Goal: Use online tool/utility

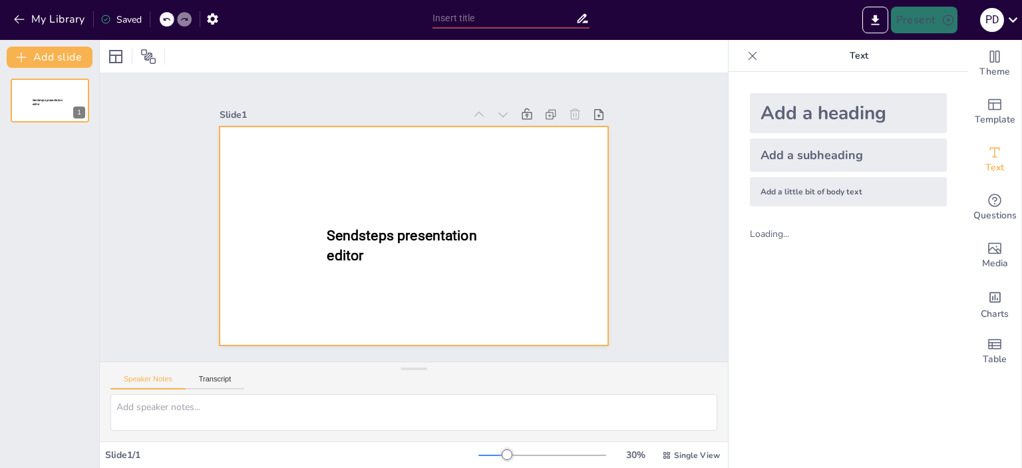
type input "A Word Szövegszerkesztés Alapjai: Formázási Technikai Ismeretek"
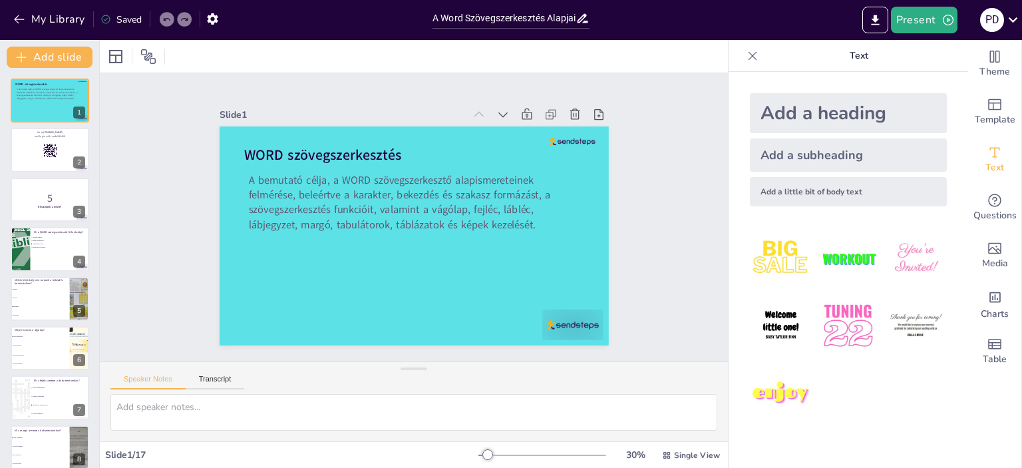
checkbox input "true"
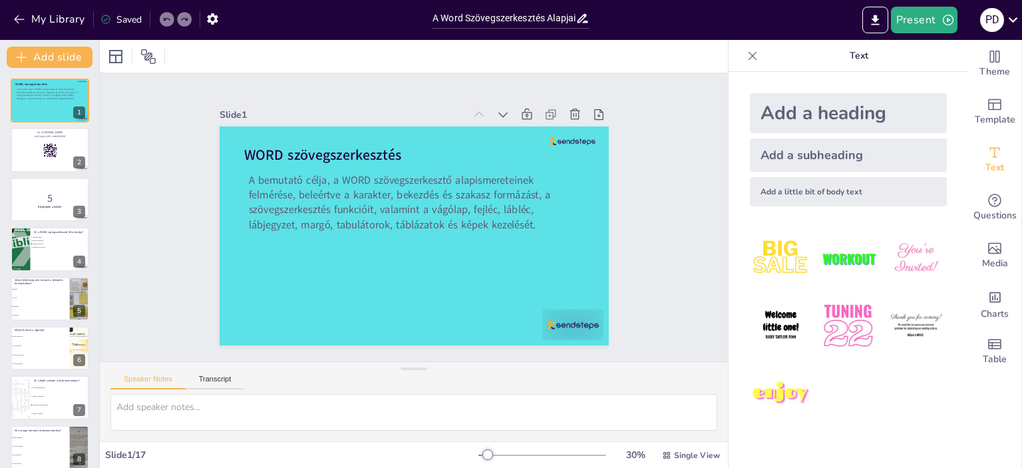
checkbox input "true"
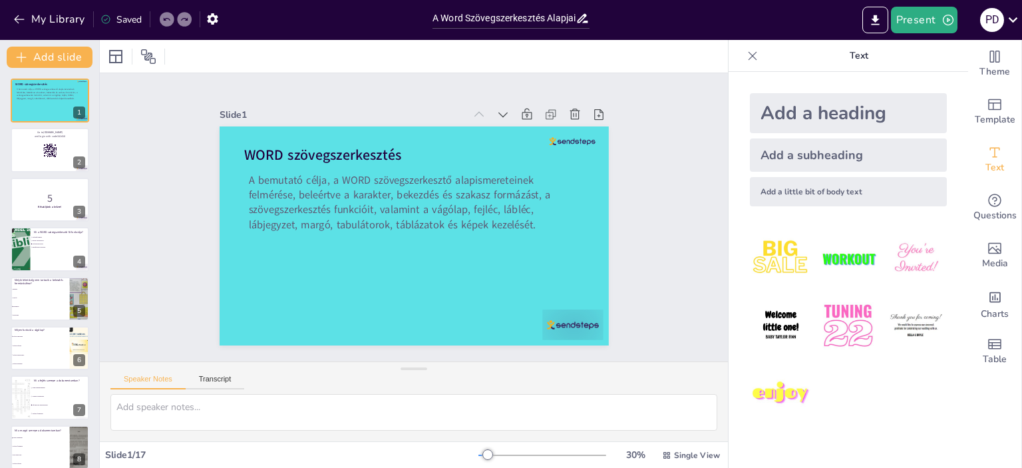
checkbox input "true"
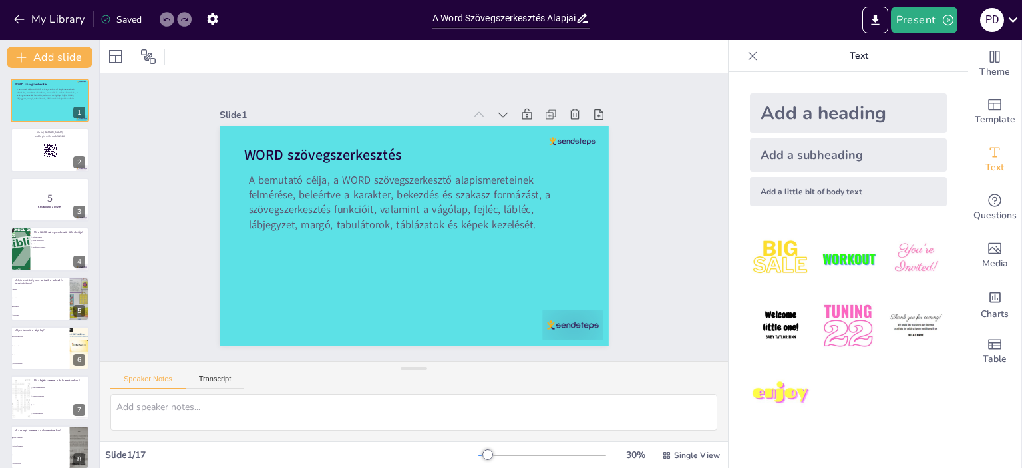
checkbox input "true"
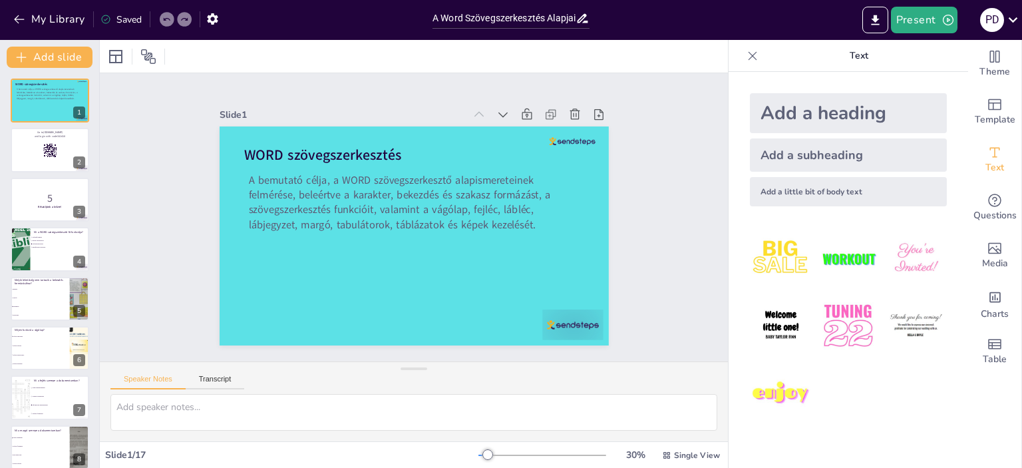
checkbox input "true"
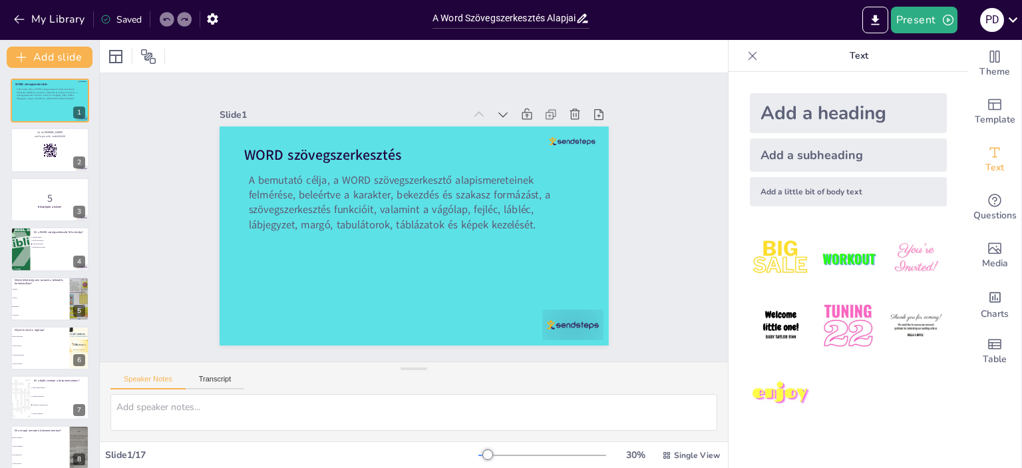
checkbox input "true"
click at [908, 21] on button "Present" at bounding box center [924, 20] width 67 height 27
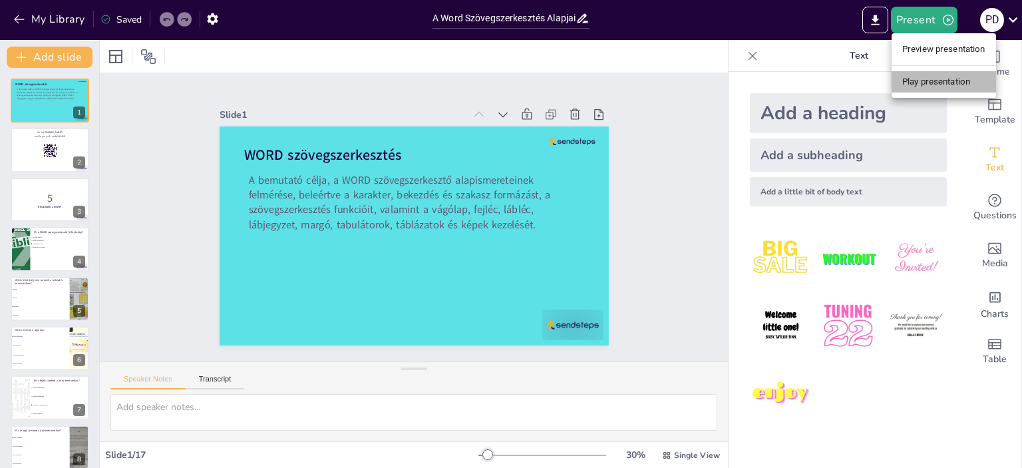
click at [915, 77] on li "Play presentation" at bounding box center [944, 81] width 104 height 21
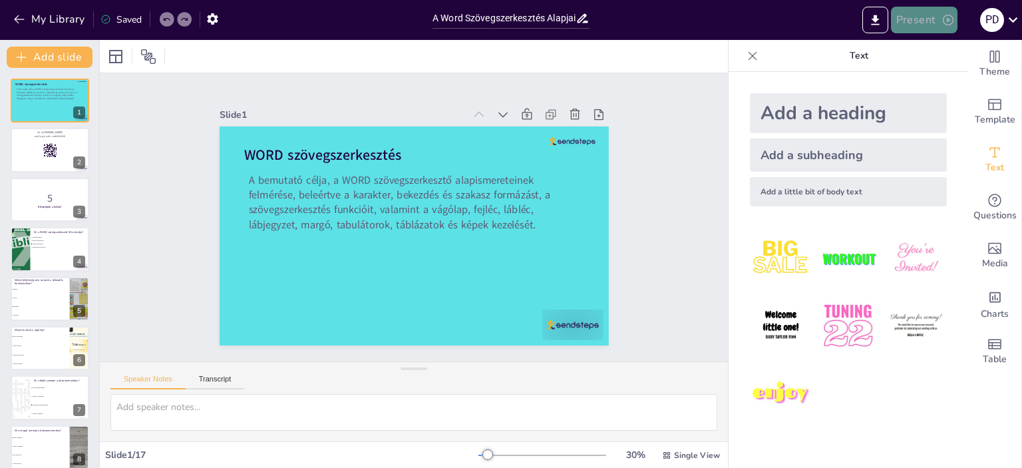
click at [938, 25] on button "Present" at bounding box center [924, 20] width 67 height 27
